Goal: Obtain resource: Obtain resource

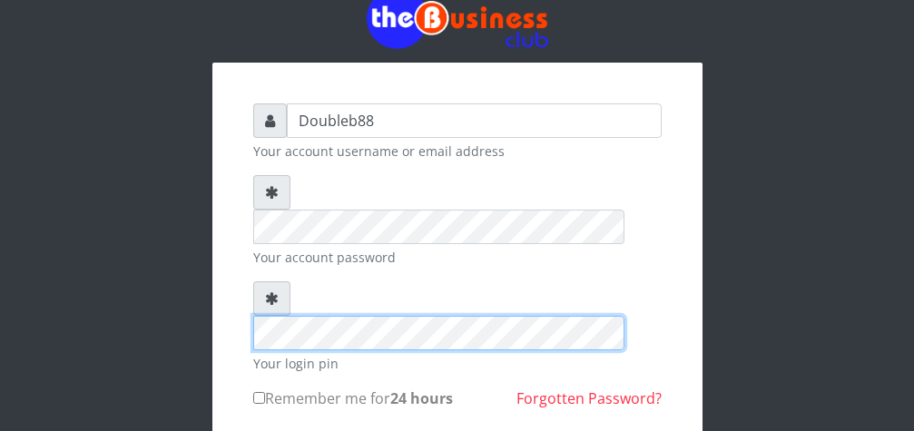
scroll to position [93, 0]
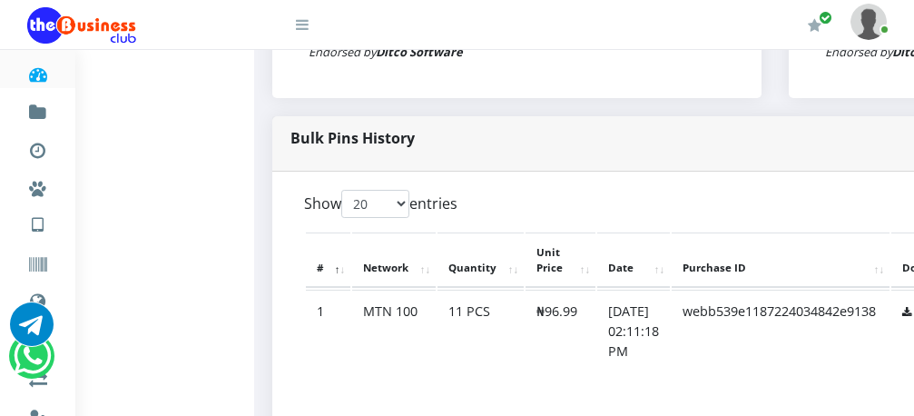
scroll to position [880, 0]
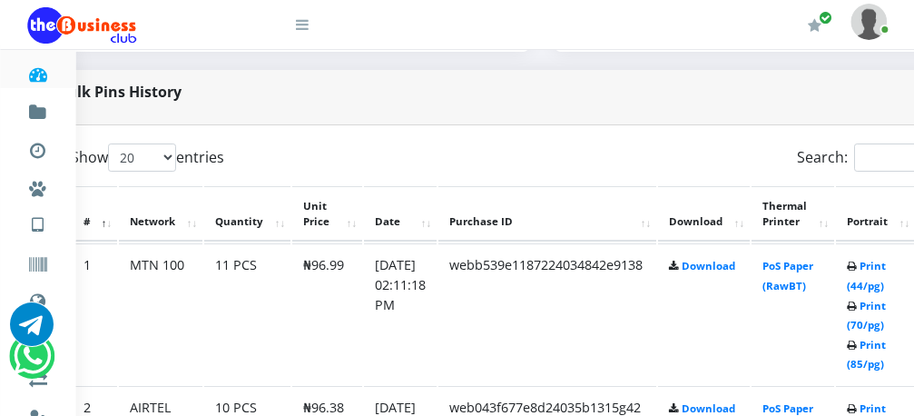
scroll to position [880, 262]
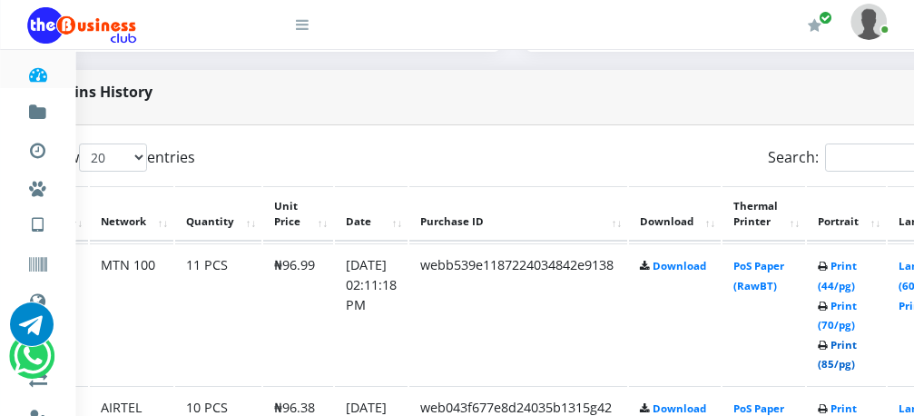
click at [857, 350] on link "Print (85/pg)" at bounding box center [837, 355] width 39 height 34
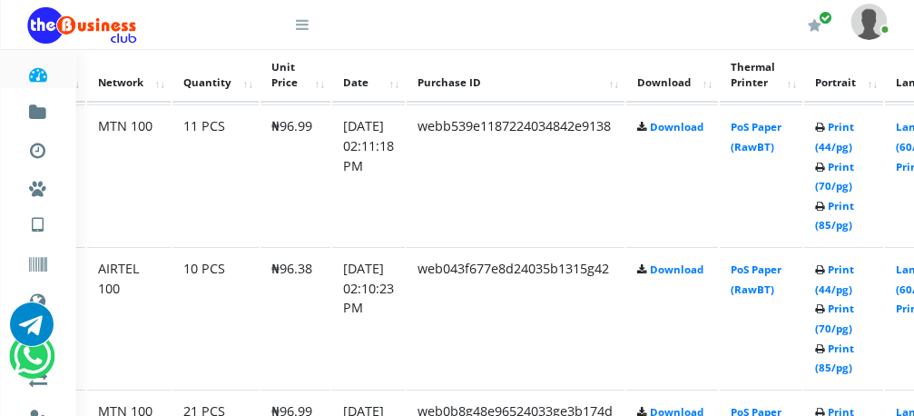
scroll to position [1019, 115]
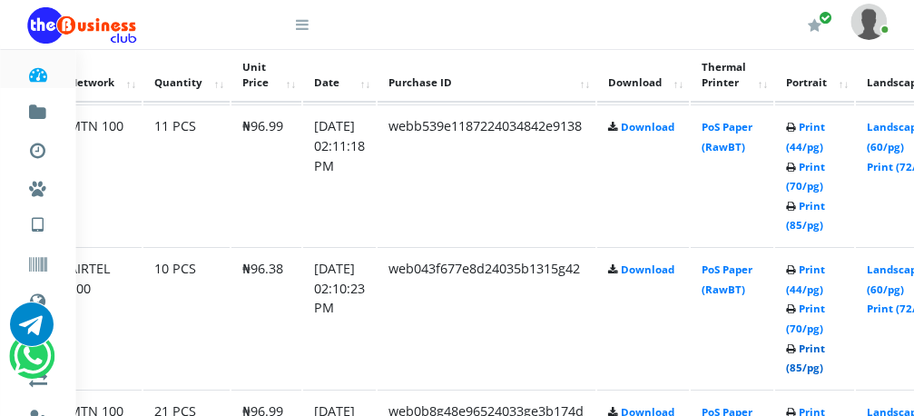
click at [825, 353] on link "Print (85/pg)" at bounding box center [805, 358] width 39 height 34
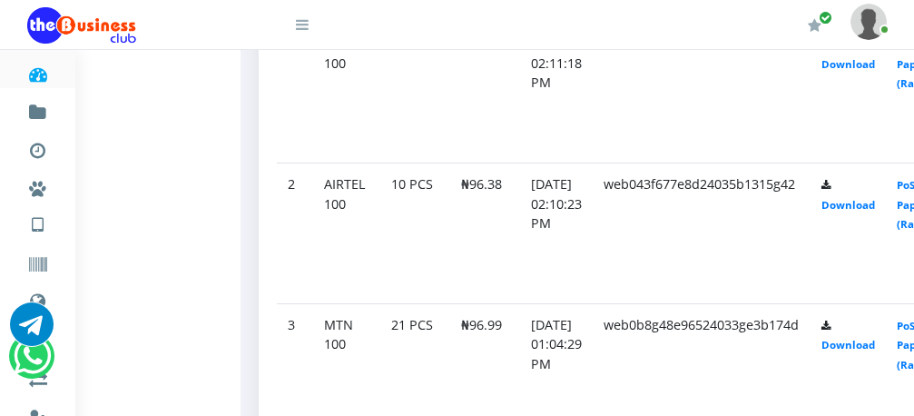
scroll to position [1157, 14]
